Goal: Task Accomplishment & Management: Manage account settings

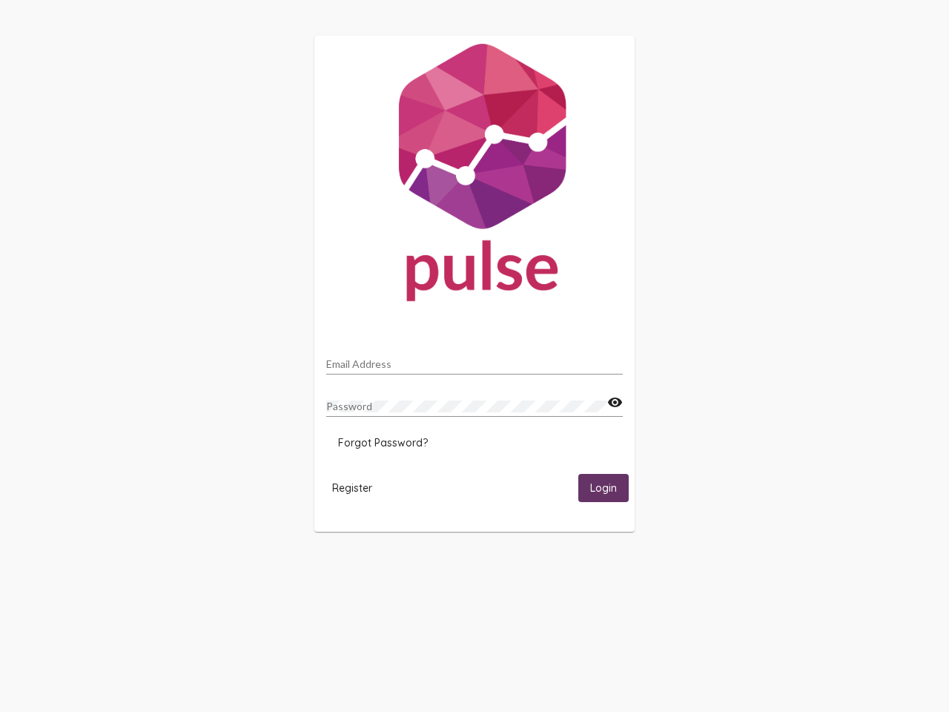
click at [475, 360] on input "Email Address" at bounding box center [474, 364] width 297 height 12
click at [615, 403] on mat-icon "visibility" at bounding box center [615, 403] width 16 height 18
click at [383, 443] on span "Forgot Password?" at bounding box center [383, 442] width 90 height 13
click at [352, 487] on span "Register" at bounding box center [352, 487] width 40 height 13
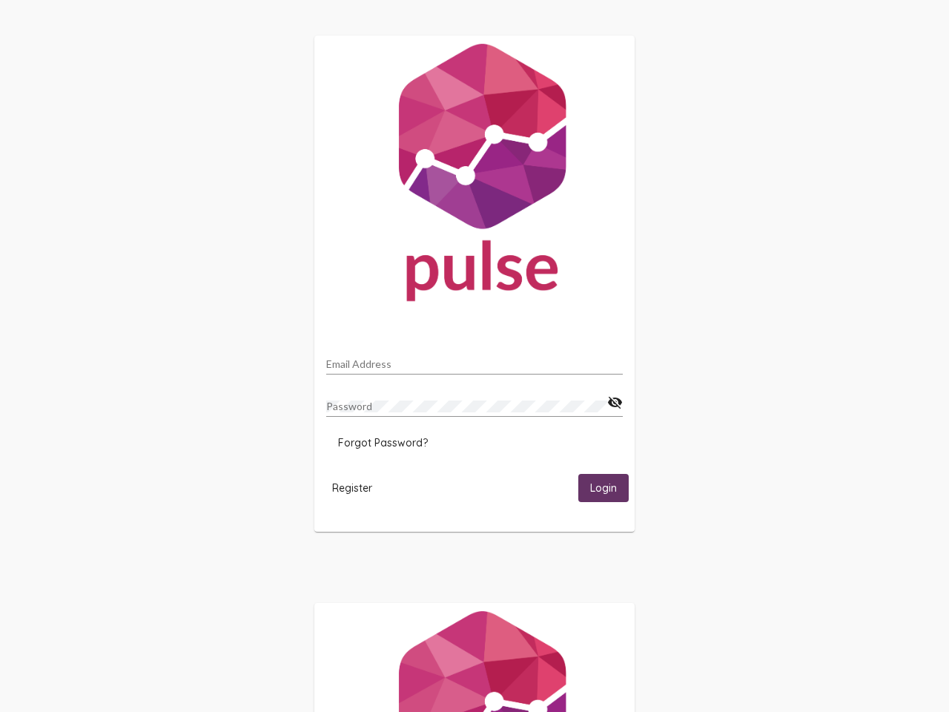
click at [604, 487] on html "Email Address Password visibility_off Forgot Password? Register Login" at bounding box center [474, 480] width 949 height 960
